Goal: Task Accomplishment & Management: Use online tool/utility

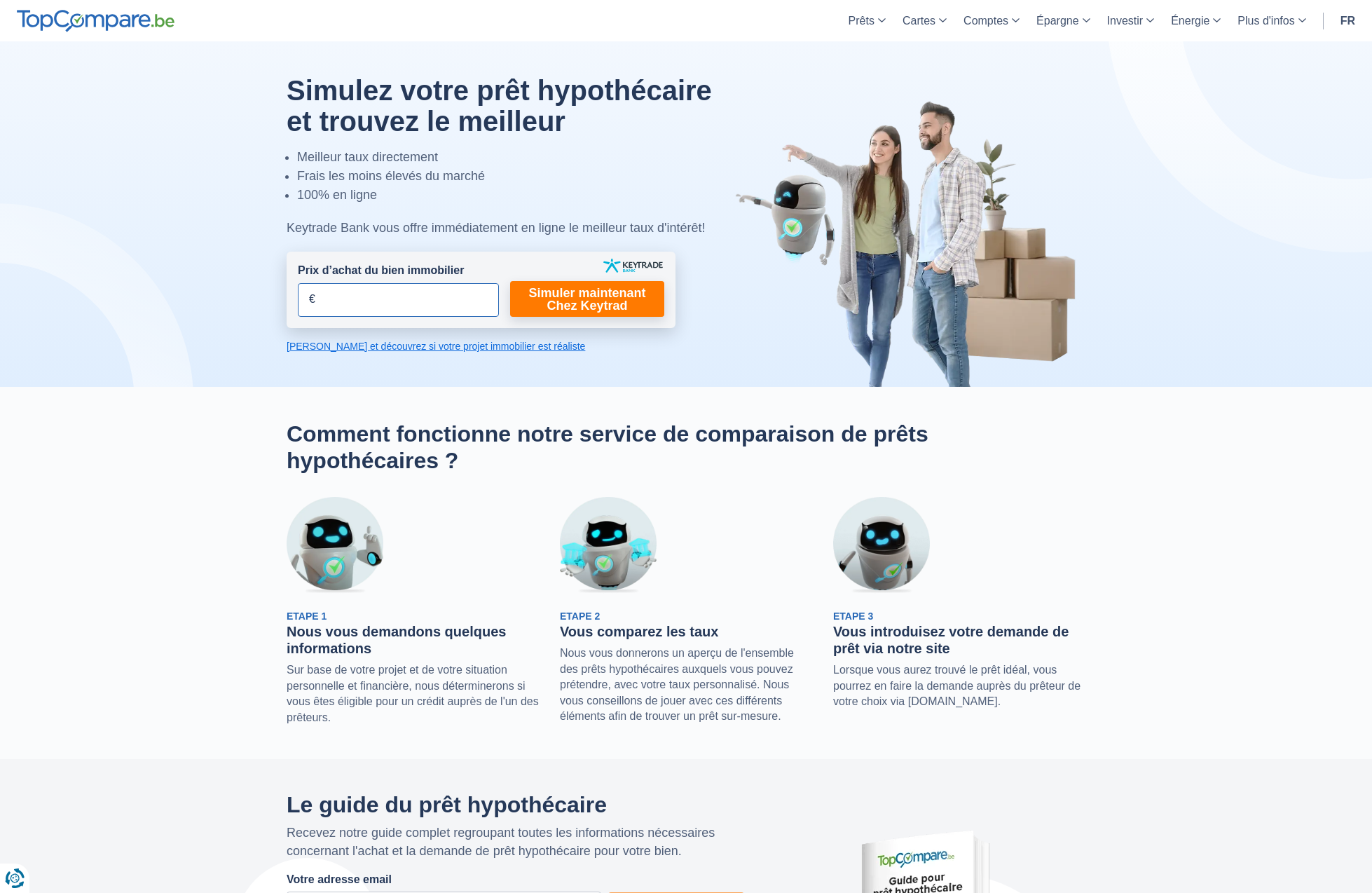
click at [418, 300] on input "Prix d’achat du bien immobilier" at bounding box center [399, 299] width 201 height 33
click at [637, 308] on link "Simuler maintenant Chez Keytrad" at bounding box center [588, 298] width 155 height 36
click at [587, 295] on link "Simuler maintenant Chez Keytrad" at bounding box center [588, 298] width 155 height 36
click at [388, 298] on input "550.000" at bounding box center [399, 299] width 201 height 33
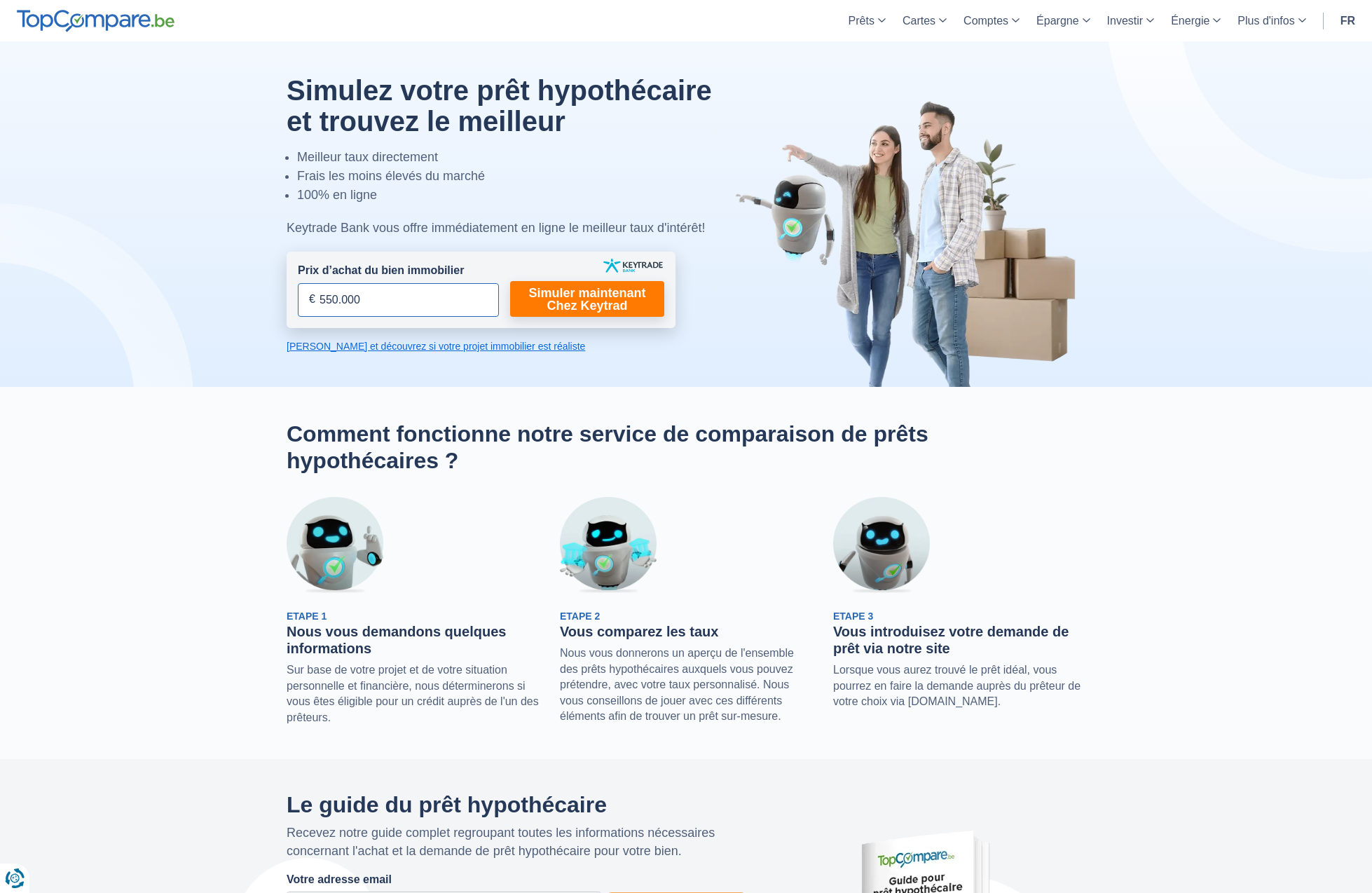
click at [388, 298] on input "550.000" at bounding box center [399, 299] width 201 height 33
type input "520.000"
click at [736, 439] on h2 "Comment fonctionne notre service de comparaison de prêts hypothécaires ?" at bounding box center [686, 447] width 799 height 54
click at [614, 315] on form "Prix d’achat du bien immobilier 520.000 € Champs requis Vous devez fournir une …" at bounding box center [481, 290] width 389 height 76
click at [599, 301] on link "Simuler maintenant Chez Keytrad" at bounding box center [588, 298] width 155 height 36
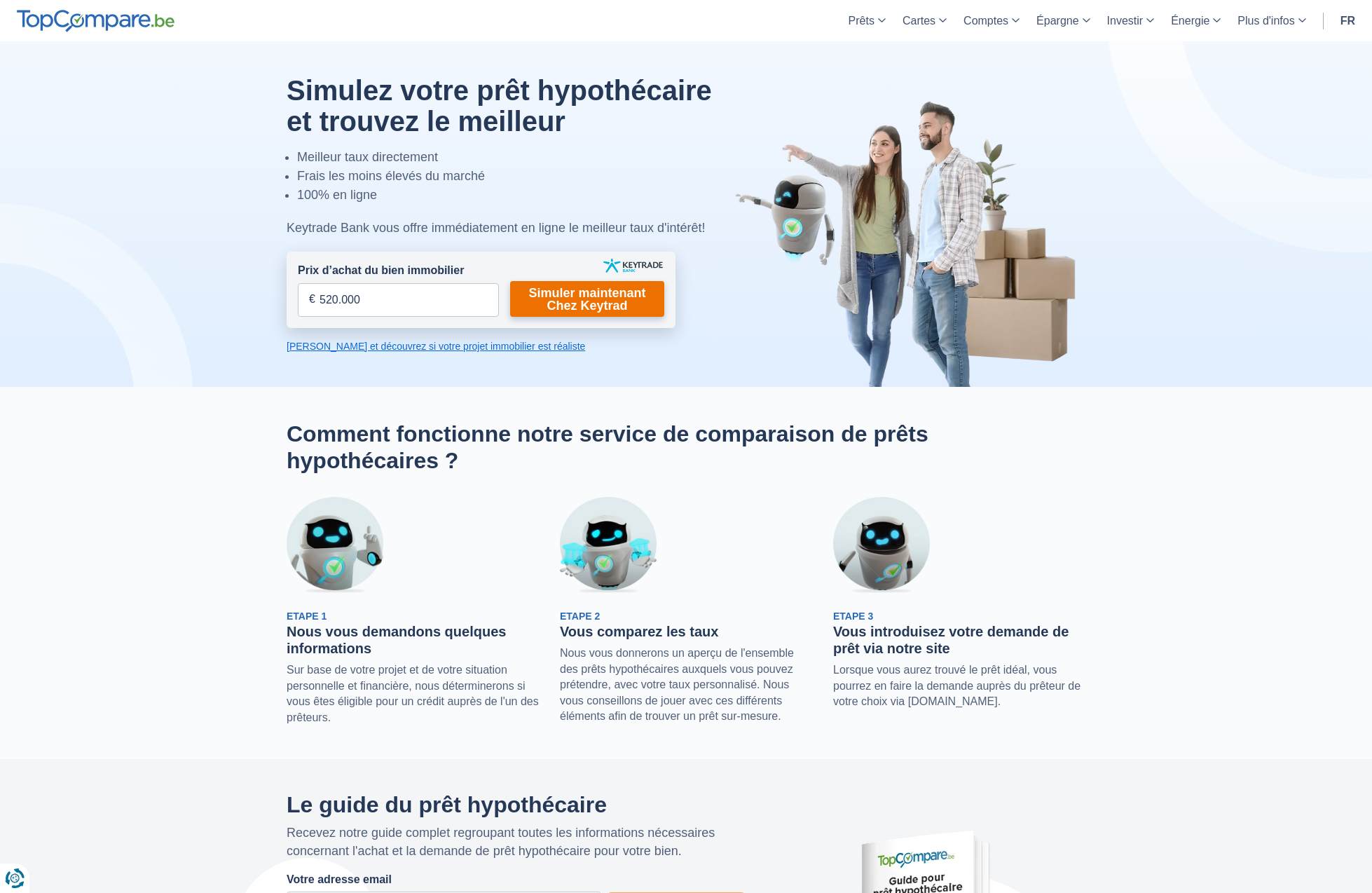
click at [599, 301] on link "Simuler maintenant Chez Keytrad" at bounding box center [588, 298] width 155 height 36
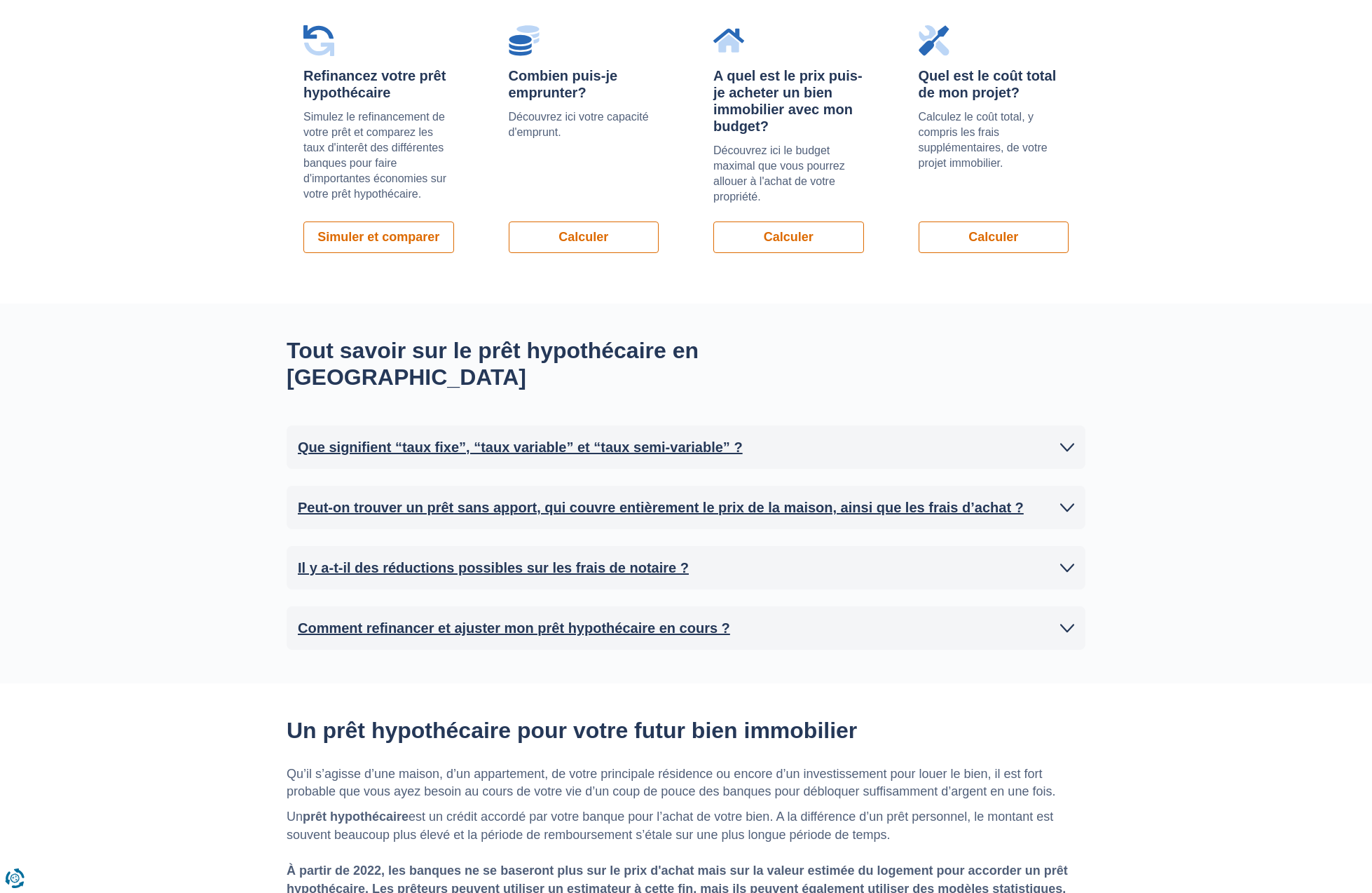
scroll to position [1084, 0]
